Goal: Information Seeking & Learning: Find specific fact

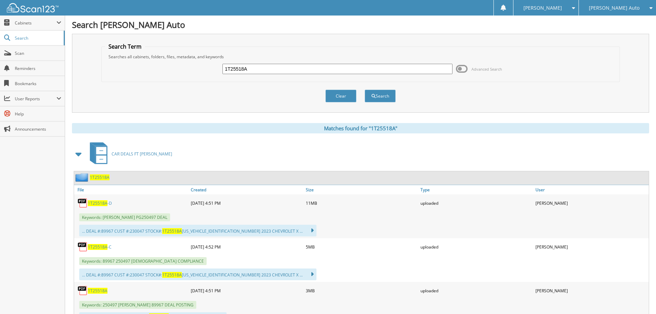
click at [304, 73] on input "1T25518A" at bounding box center [338, 69] width 230 height 10
type input "3T25527"
click at [365, 90] on button "Search" at bounding box center [380, 96] width 31 height 13
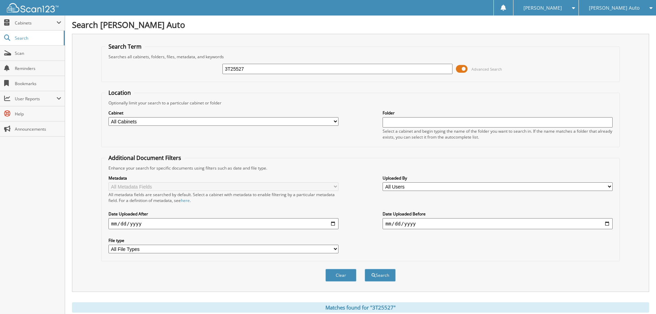
click at [463, 69] on span at bounding box center [462, 69] width 12 height 10
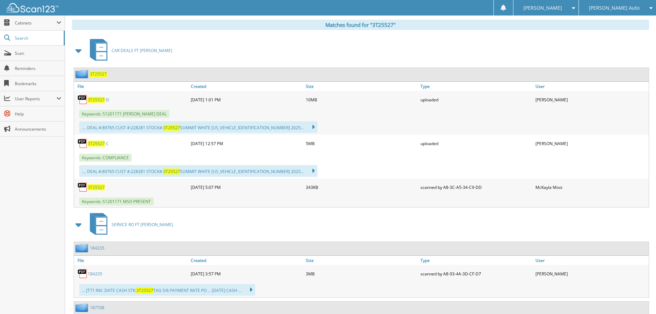
scroll to position [138, 0]
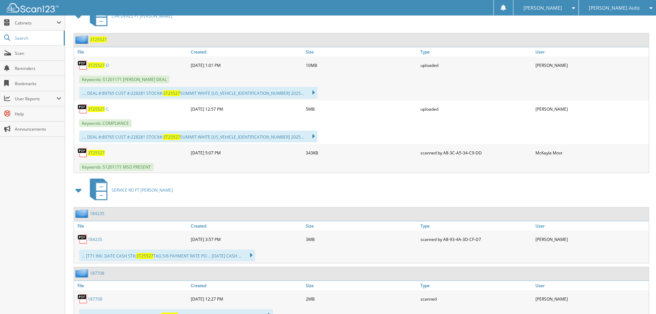
click at [92, 153] on span "3T25527" at bounding box center [96, 153] width 17 height 6
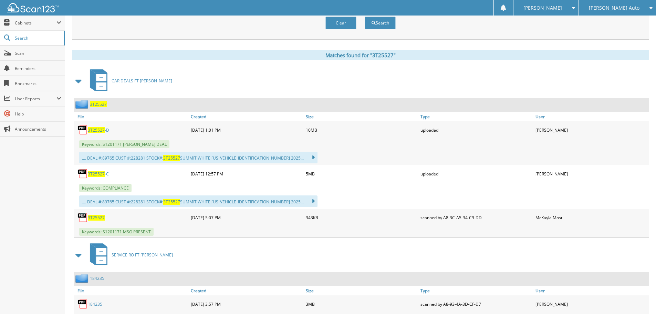
scroll to position [69, 0]
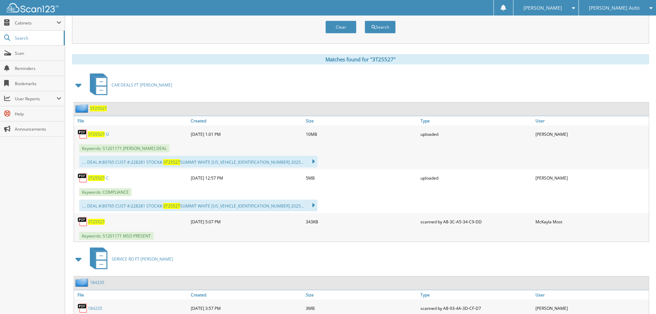
click at [103, 134] on span "3T25527" at bounding box center [96, 134] width 17 height 6
click at [94, 178] on span "3T25527" at bounding box center [96, 178] width 17 height 6
